Goal: Task Accomplishment & Management: Complete application form

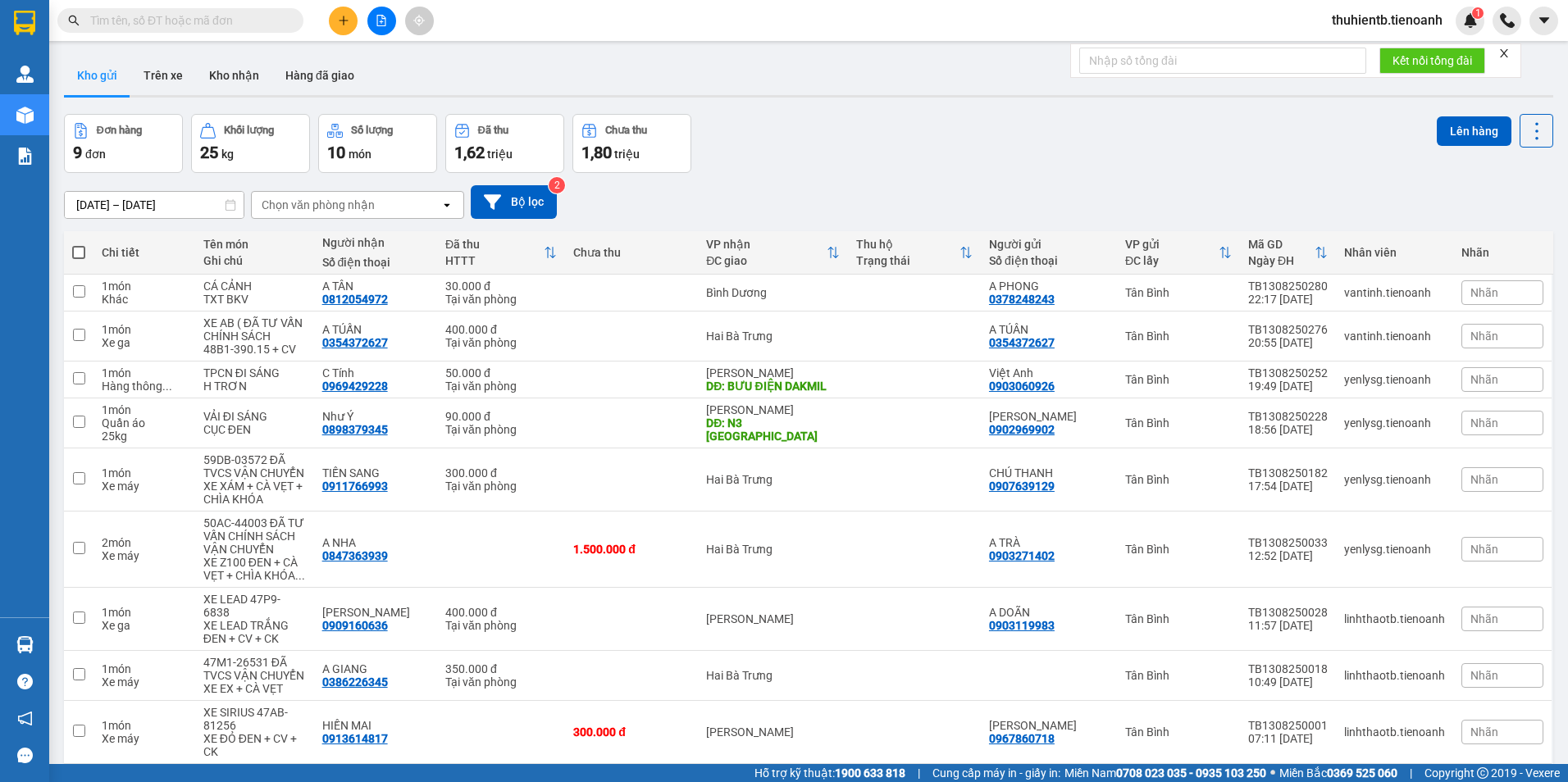
click at [240, 27] on input "text" at bounding box center [186, 21] width 194 height 18
paste input "0909779081"
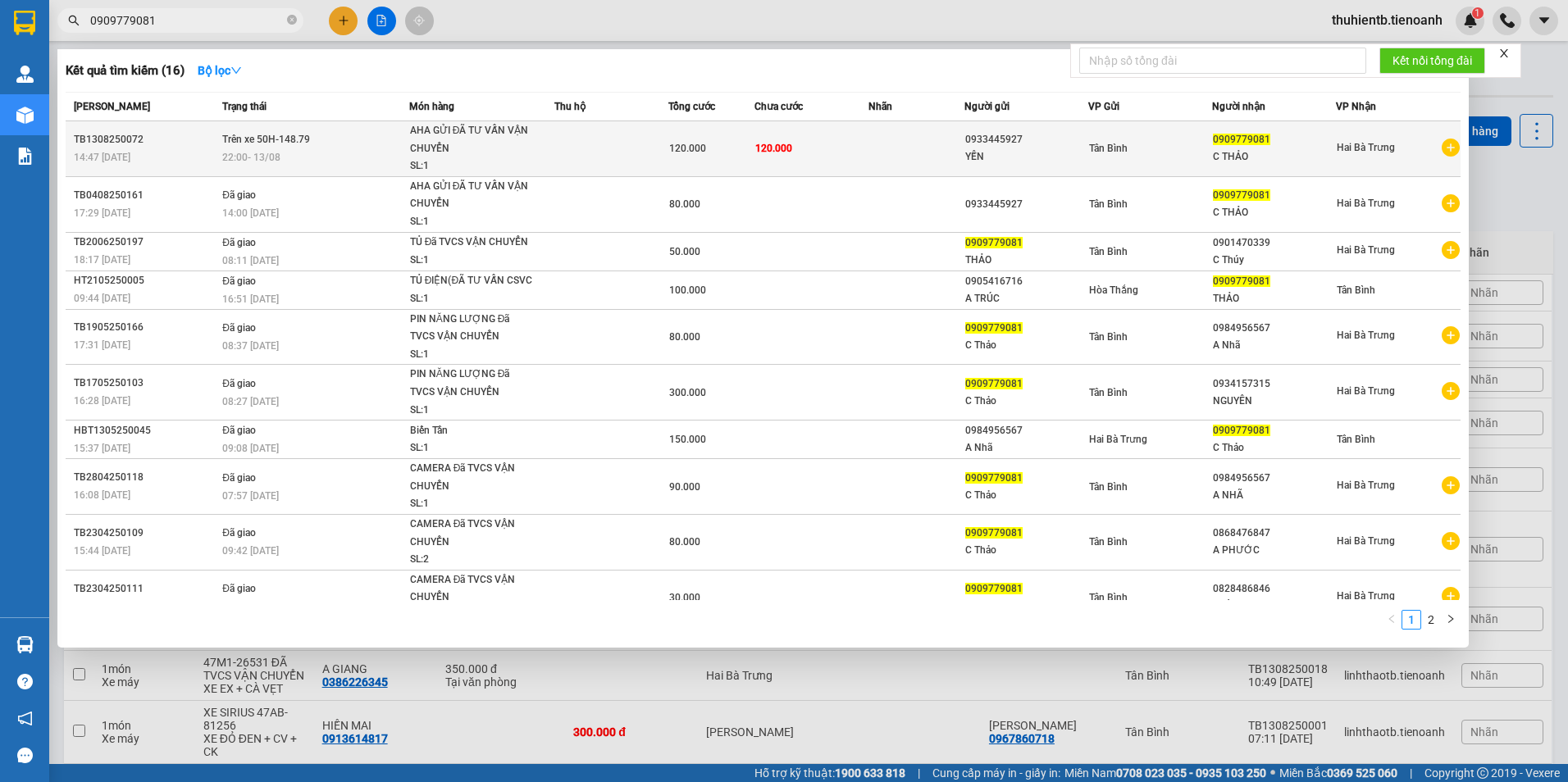
type input "0909779081"
click at [196, 160] on div "14:47 - 13/08" at bounding box center [145, 158] width 143 height 18
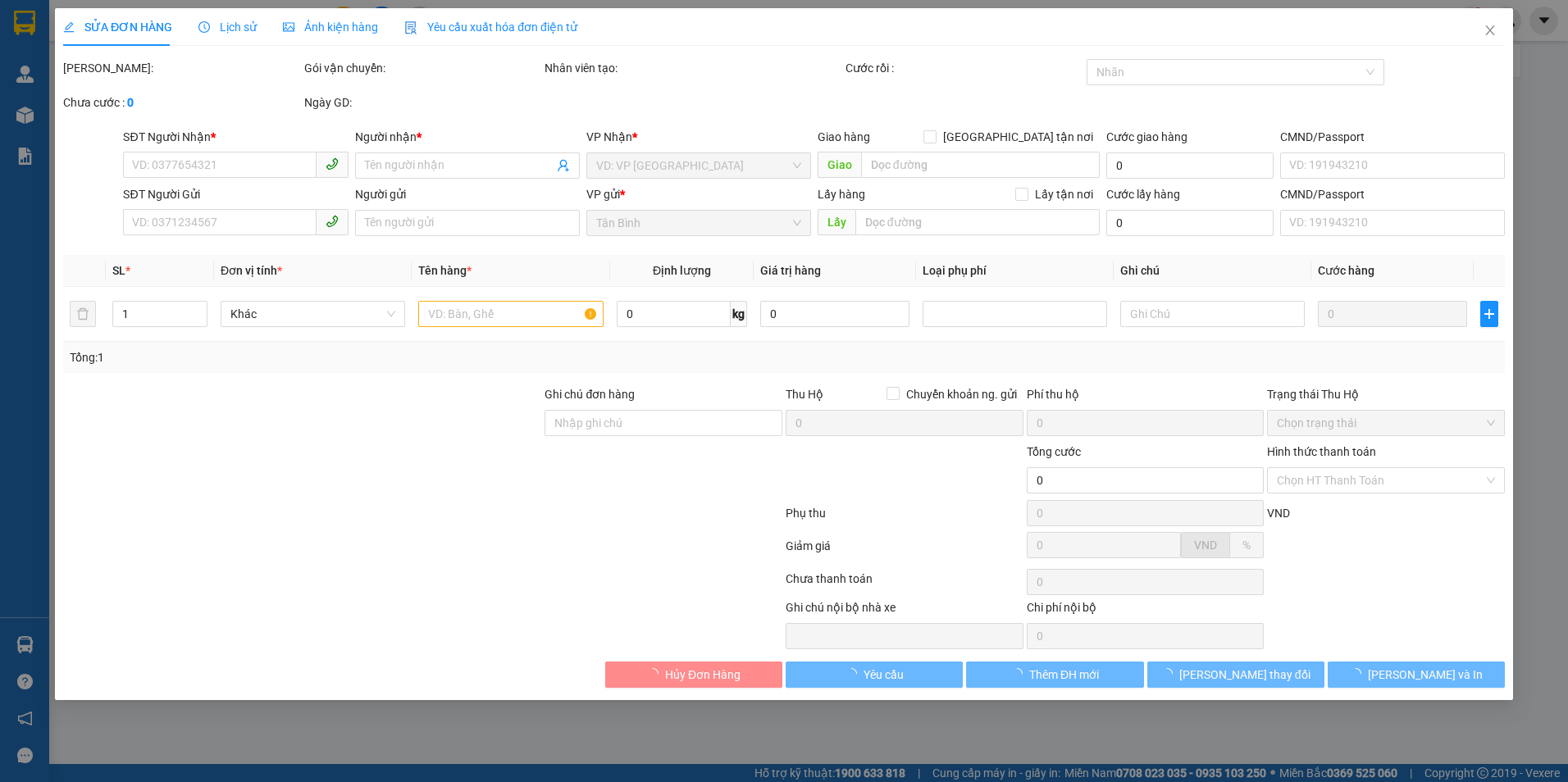
type input "0909779081"
type input "C THẢO"
type input "0933445927"
type input "YẾN"
type input "120.000"
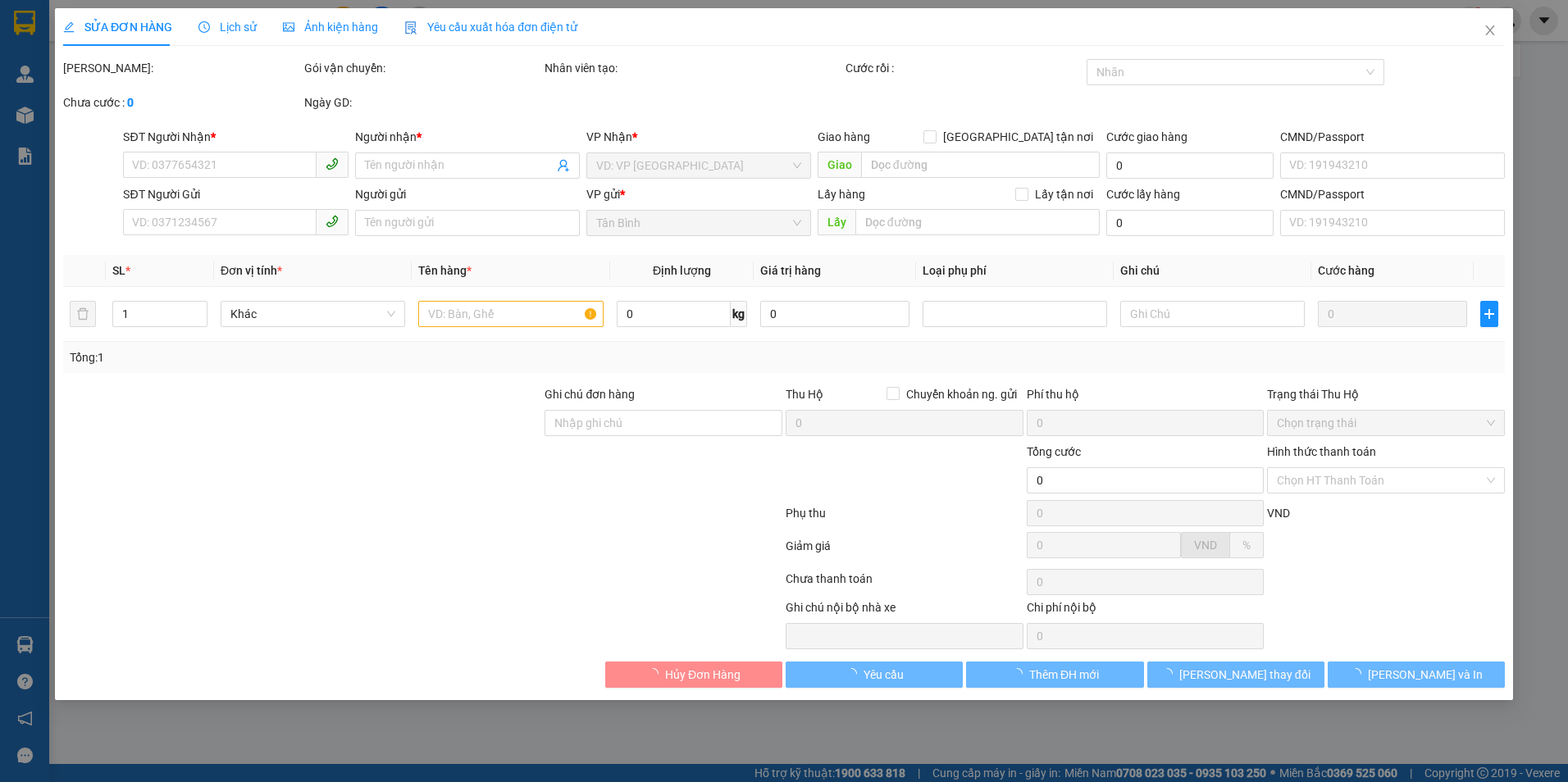
type input "120.000"
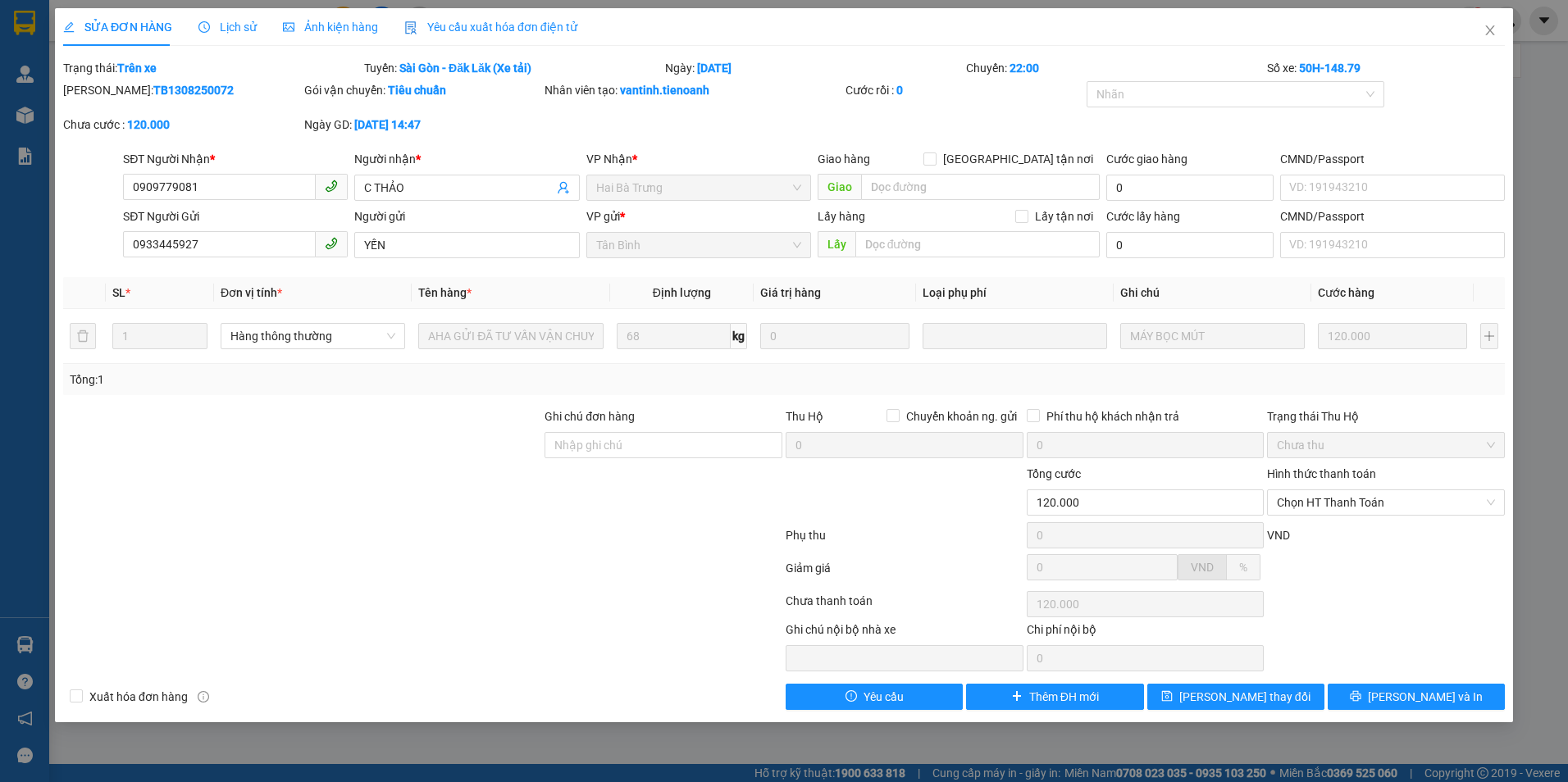
click at [241, 21] on span "Lịch sử" at bounding box center [227, 27] width 58 height 13
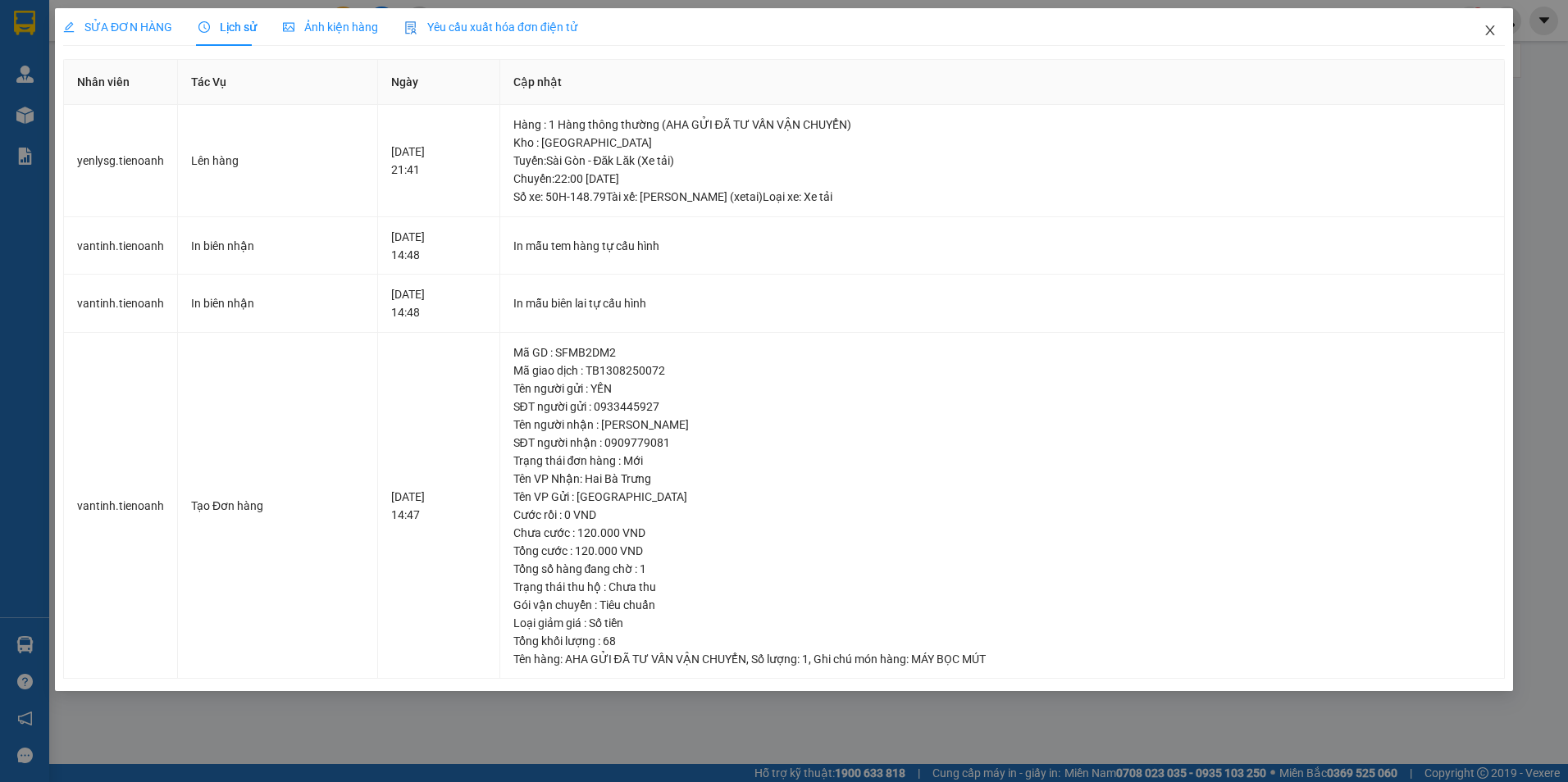
click at [1484, 37] on icon "close" at bounding box center [1490, 30] width 13 height 13
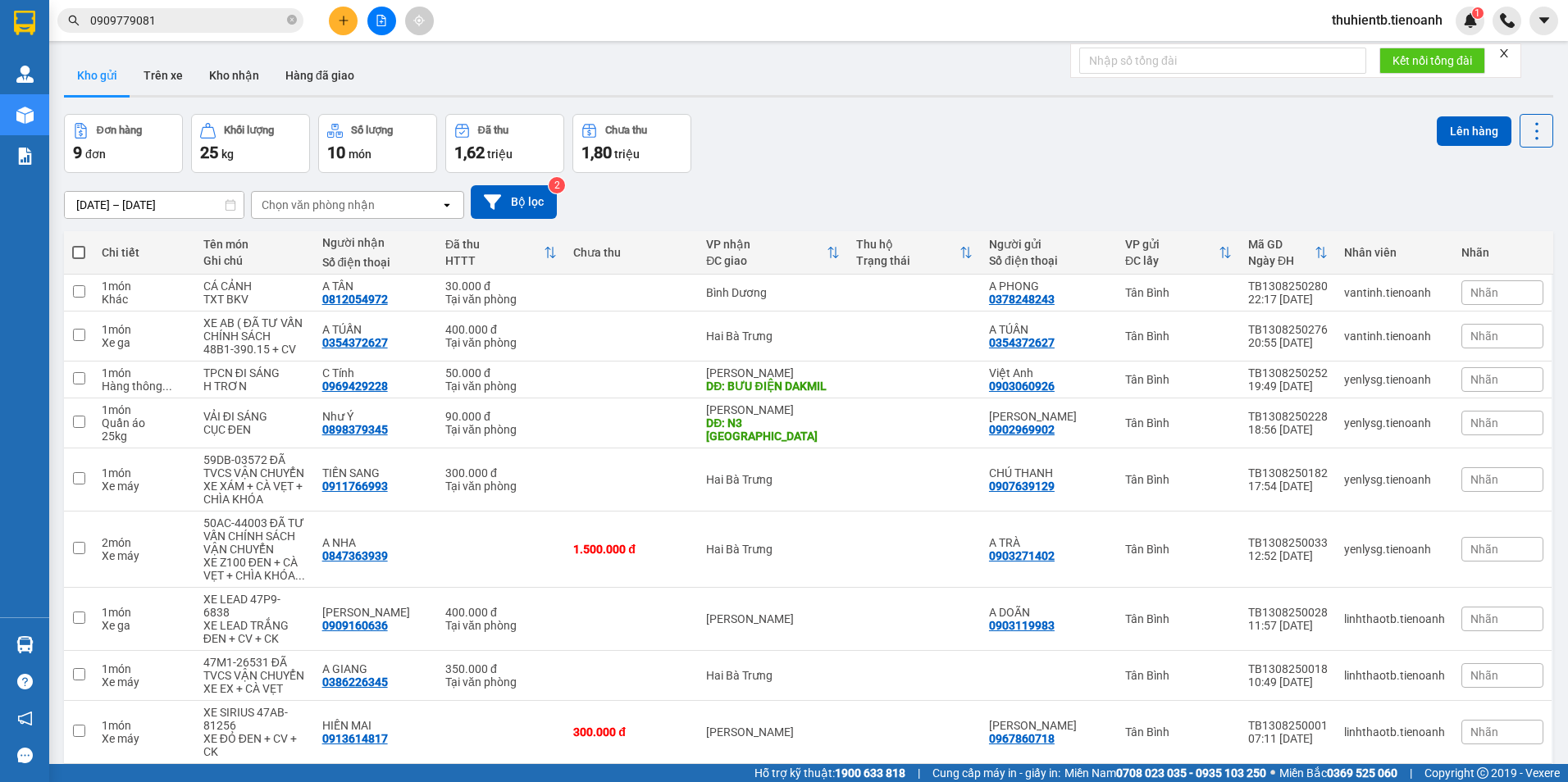
click at [180, 17] on input "0909779081" at bounding box center [186, 21] width 194 height 18
